Goal: Task Accomplishment & Management: Use online tool/utility

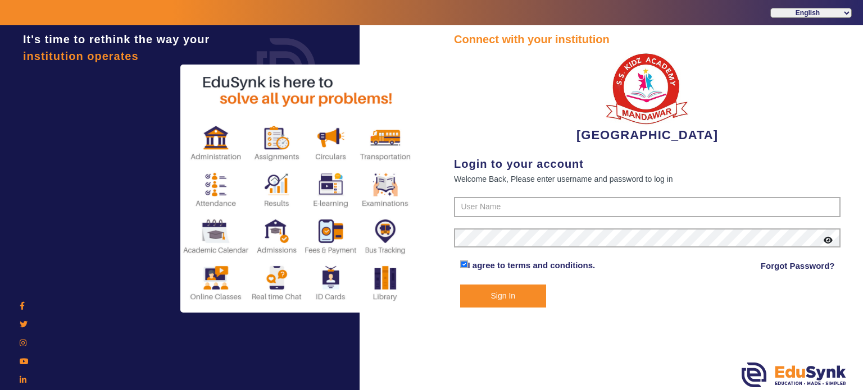
click at [516, 195] on div "Connect with your institution [GEOGRAPHIC_DATA] Login to your account Welcome B…" at bounding box center [647, 169] width 386 height 277
click at [510, 206] on input "text" at bounding box center [647, 207] width 386 height 20
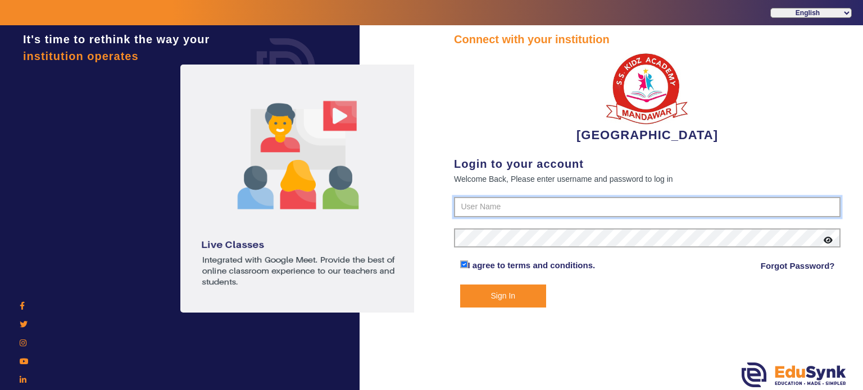
type input "9928895959"
click at [460, 285] on button "Sign In" at bounding box center [503, 296] width 86 height 23
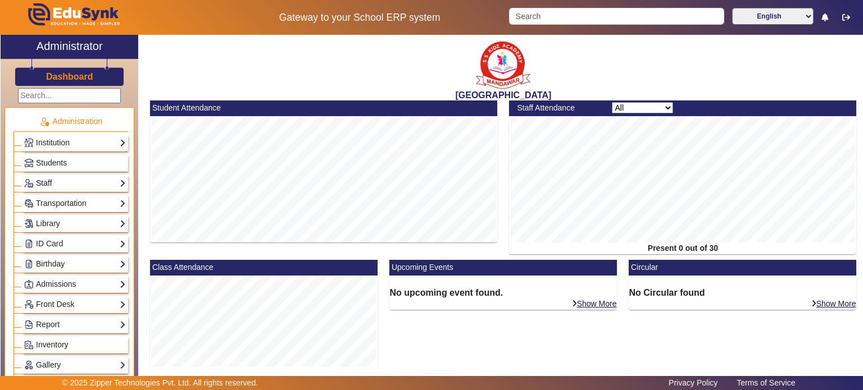
click at [88, 186] on link "Staff" at bounding box center [75, 183] width 102 height 13
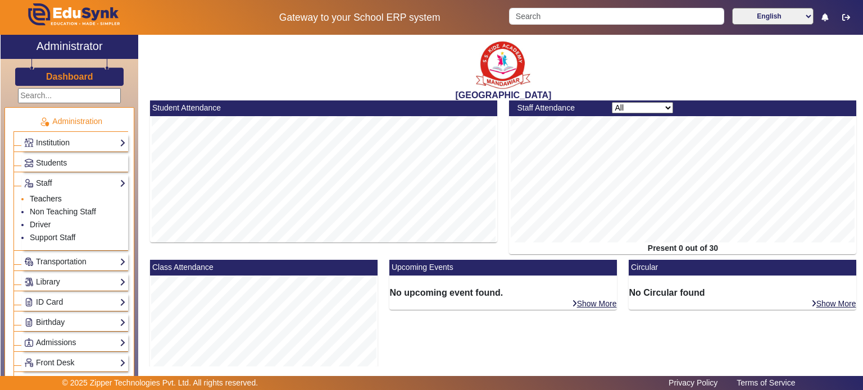
click at [58, 198] on link "Teachers" at bounding box center [46, 198] width 32 height 9
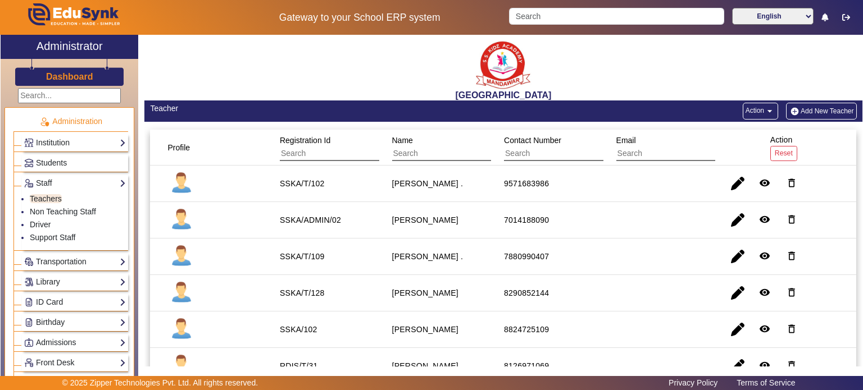
click at [742, 118] on button "Action arrow_drop_down" at bounding box center [759, 111] width 35 height 17
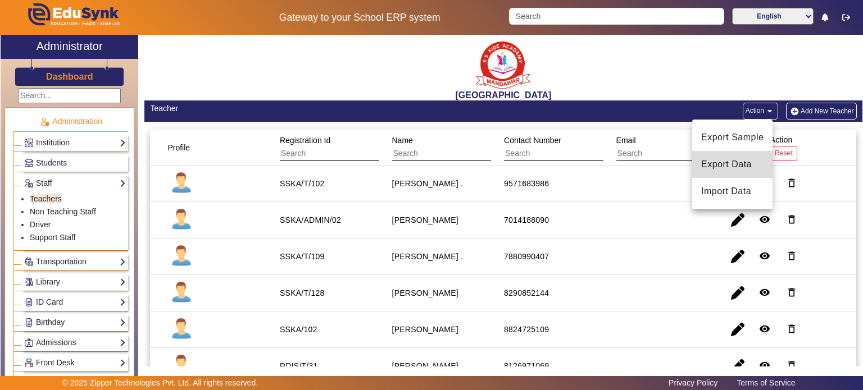
click at [730, 152] on button "Export Data" at bounding box center [732, 164] width 80 height 27
